Goal: Information Seeking & Learning: Learn about a topic

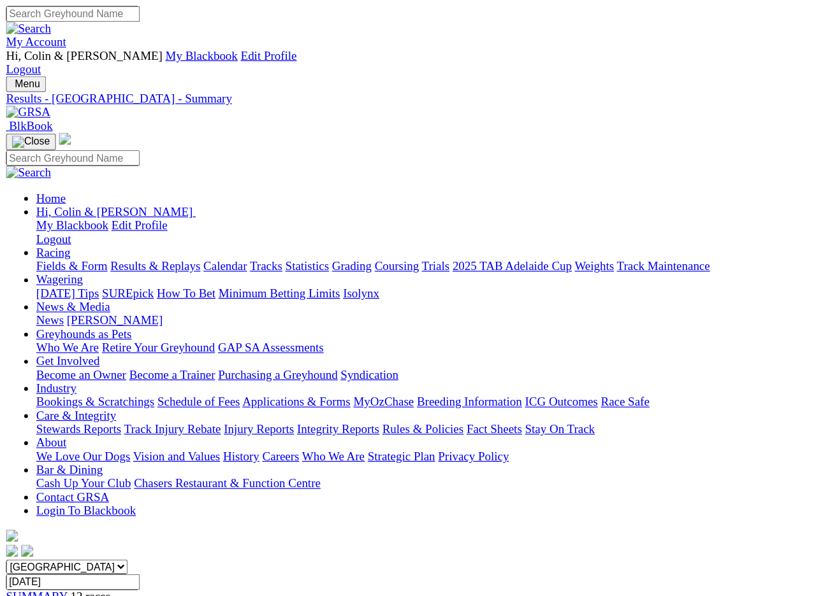
scroll to position [3, 0]
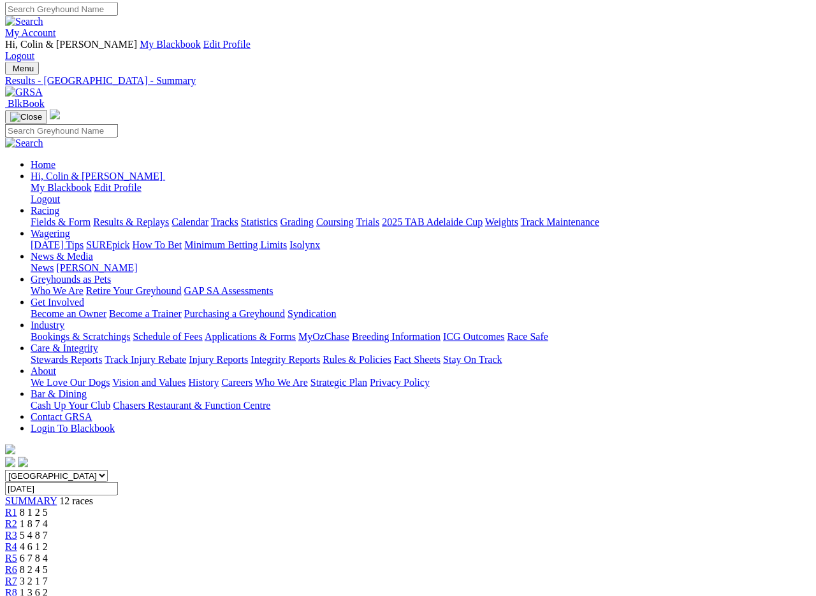
click at [118, 482] on input "Thursday, 16 May 2024" at bounding box center [61, 488] width 113 height 13
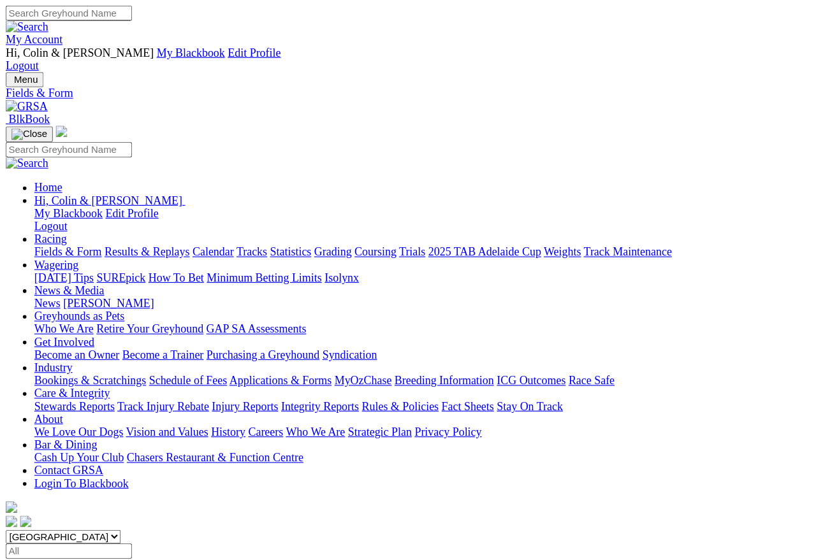
scroll to position [6, 0]
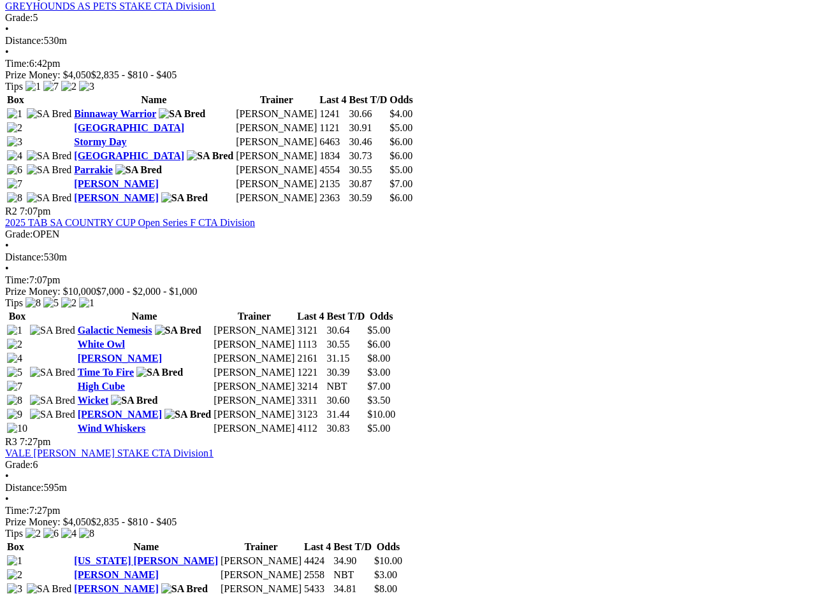
scroll to position [744, 0]
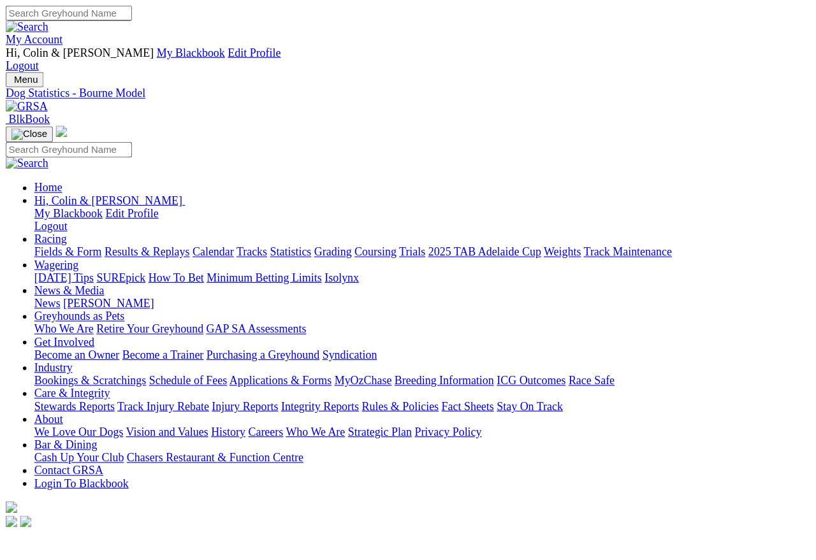
scroll to position [6, 0]
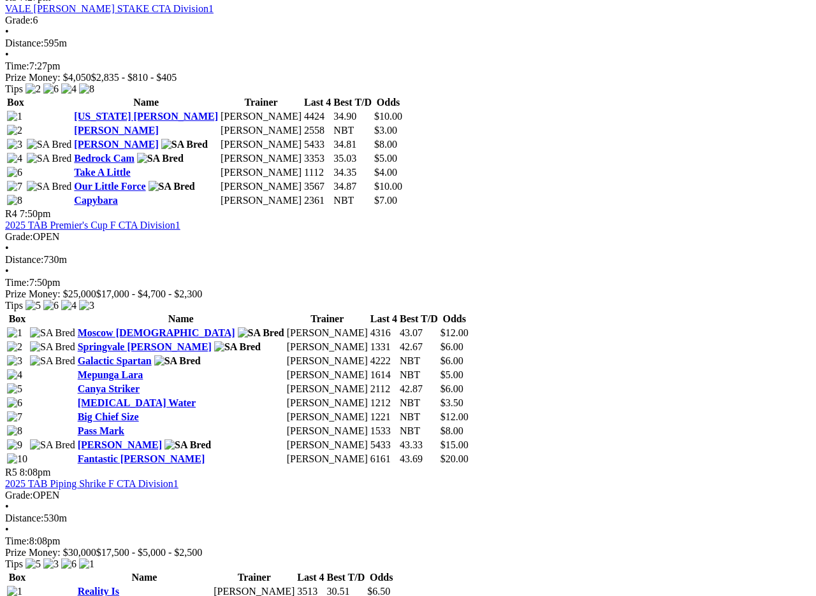
scroll to position [1189, 0]
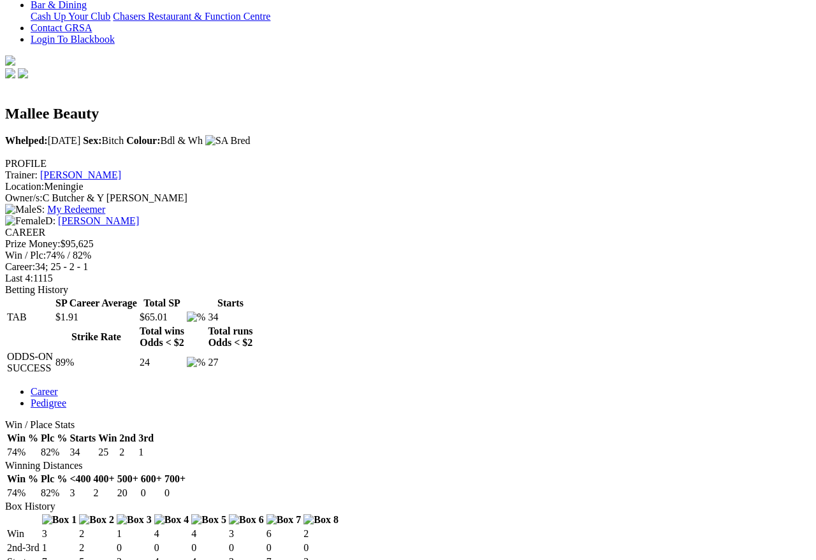
scroll to position [389, 0]
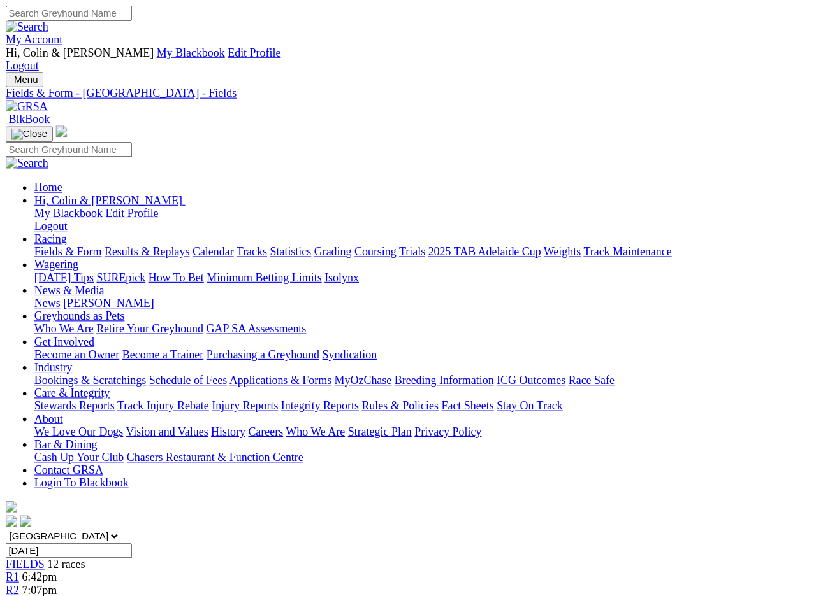
scroll to position [1269, 0]
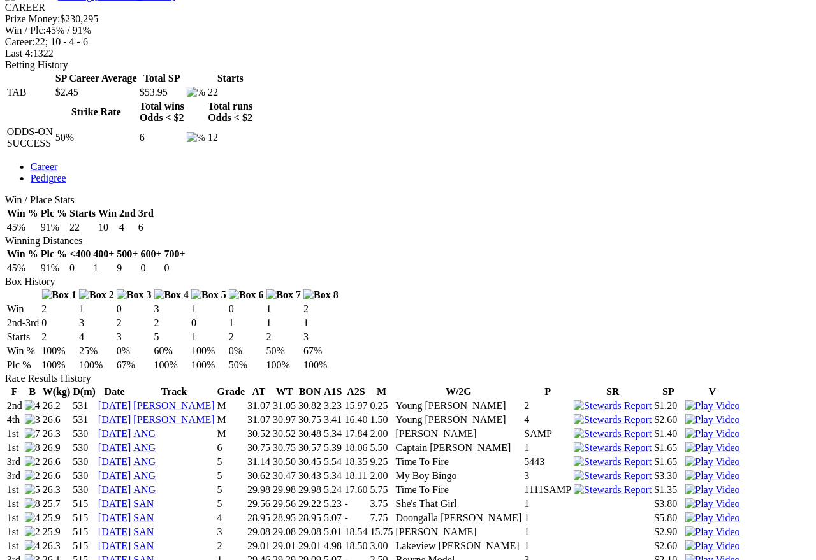
scroll to position [618, 15]
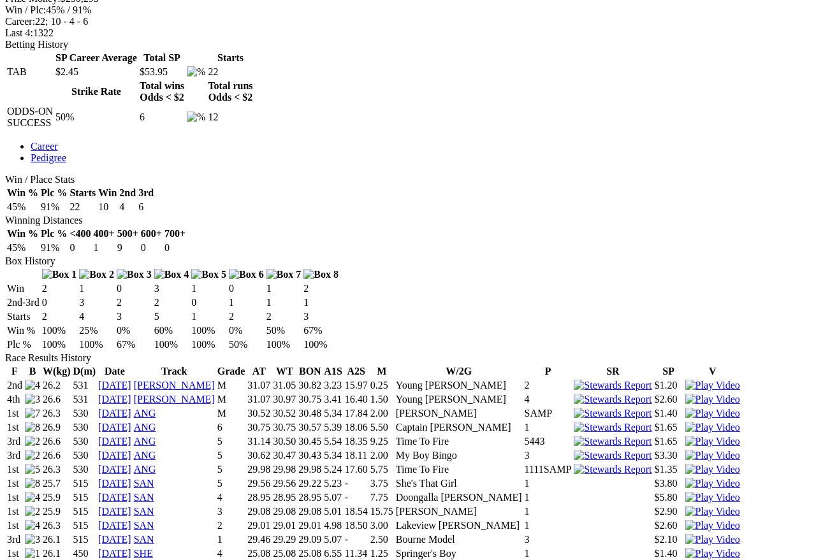
scroll to position [639, 0]
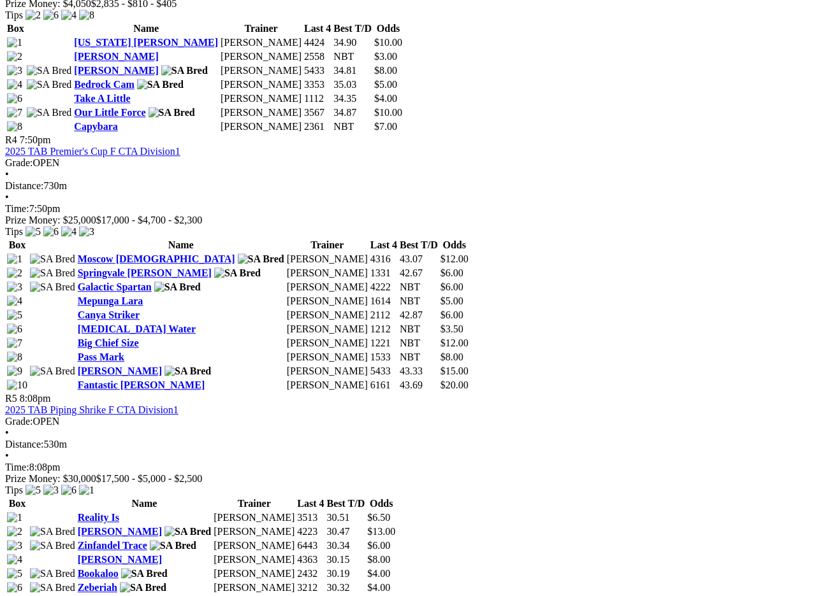
scroll to position [1262, 0]
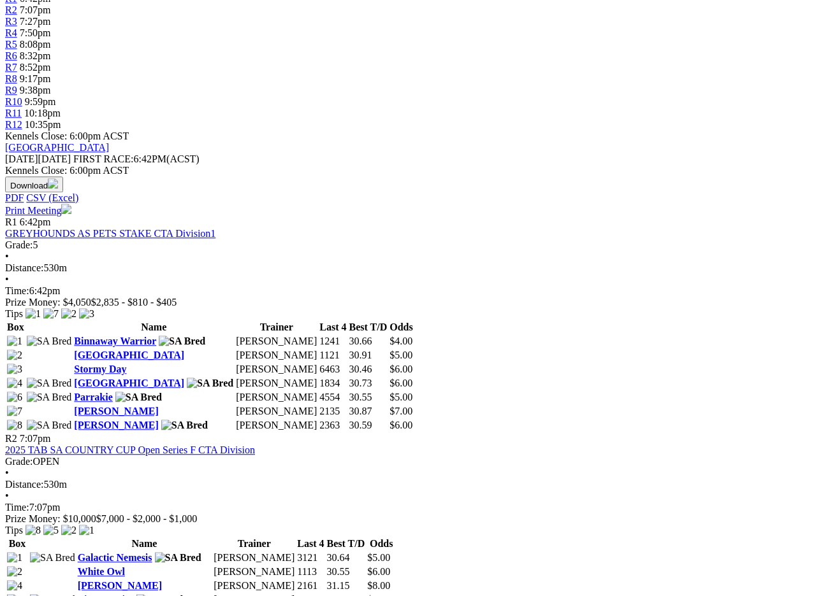
scroll to position [519, 0]
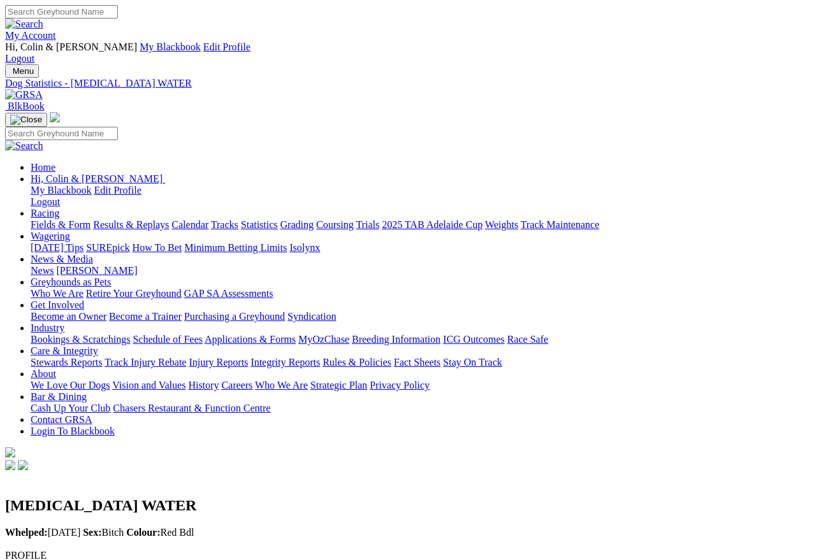
scroll to position [8, 0]
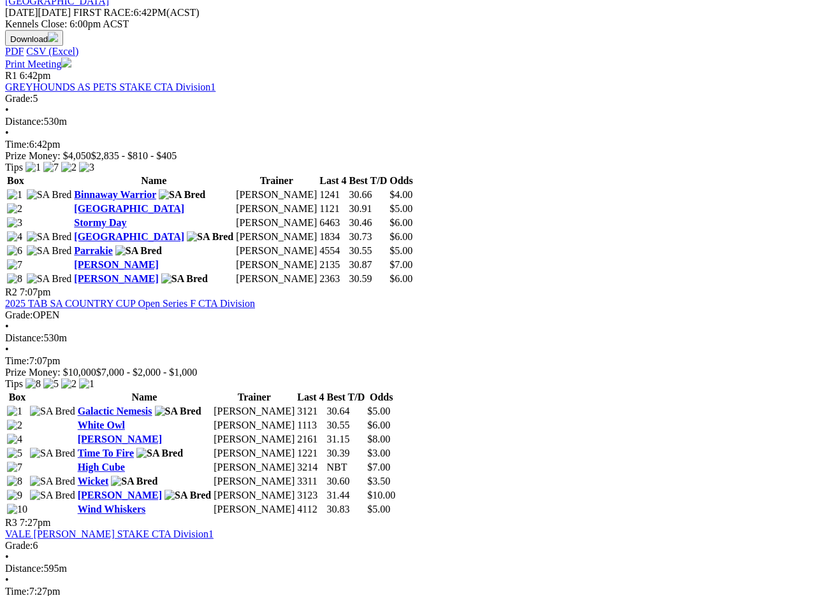
scroll to position [673, 0]
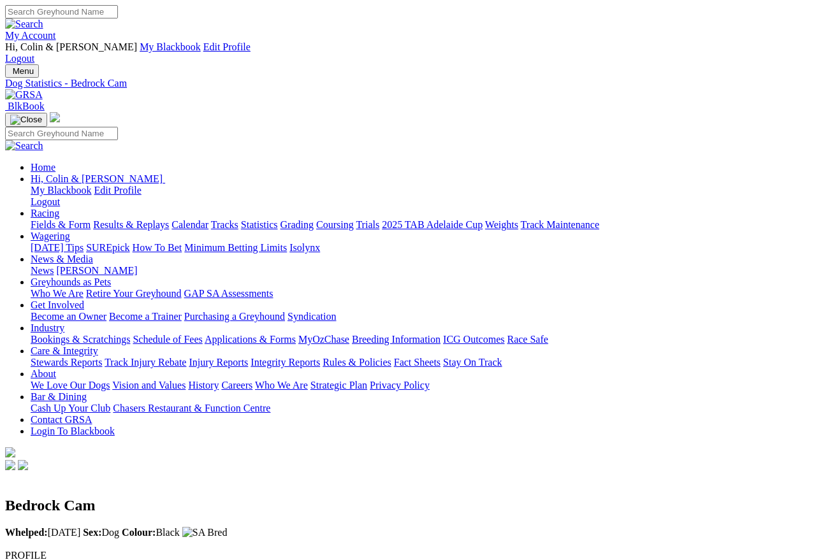
scroll to position [6, 0]
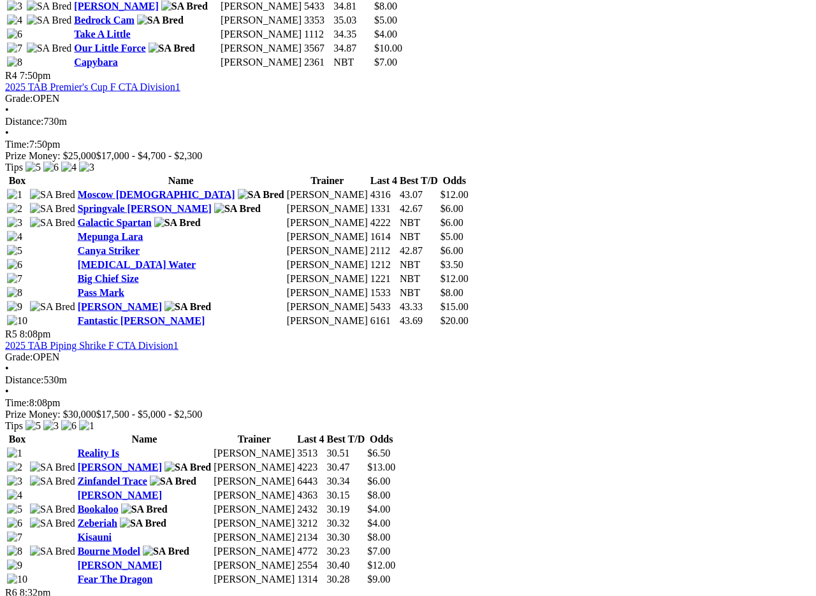
scroll to position [1328, 0]
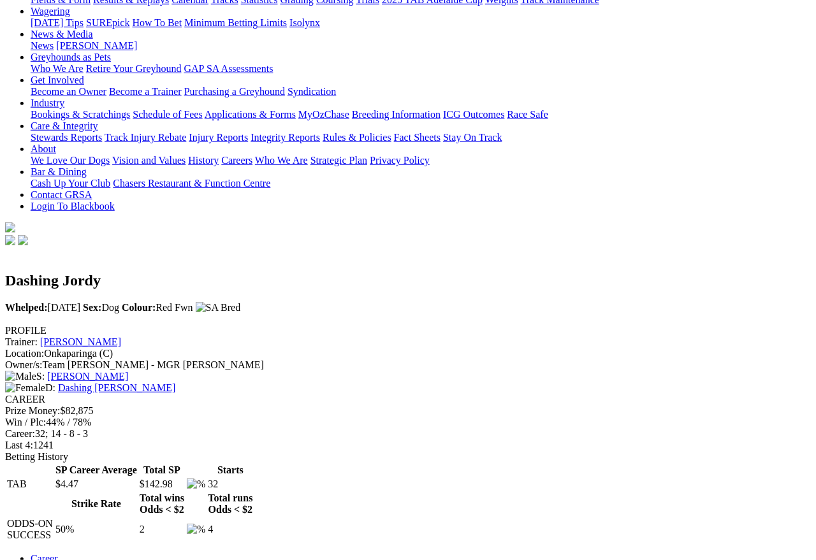
scroll to position [226, 15]
